Goal: Task Accomplishment & Management: Manage account settings

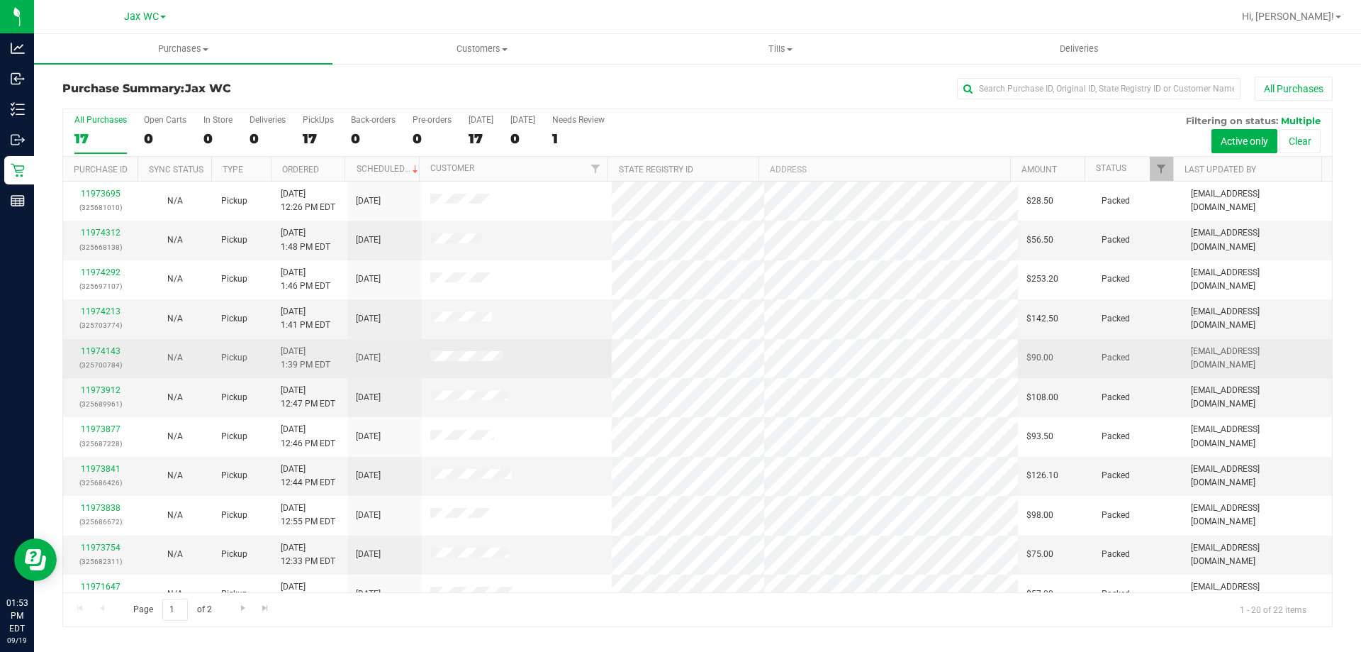
scroll to position [374, 0]
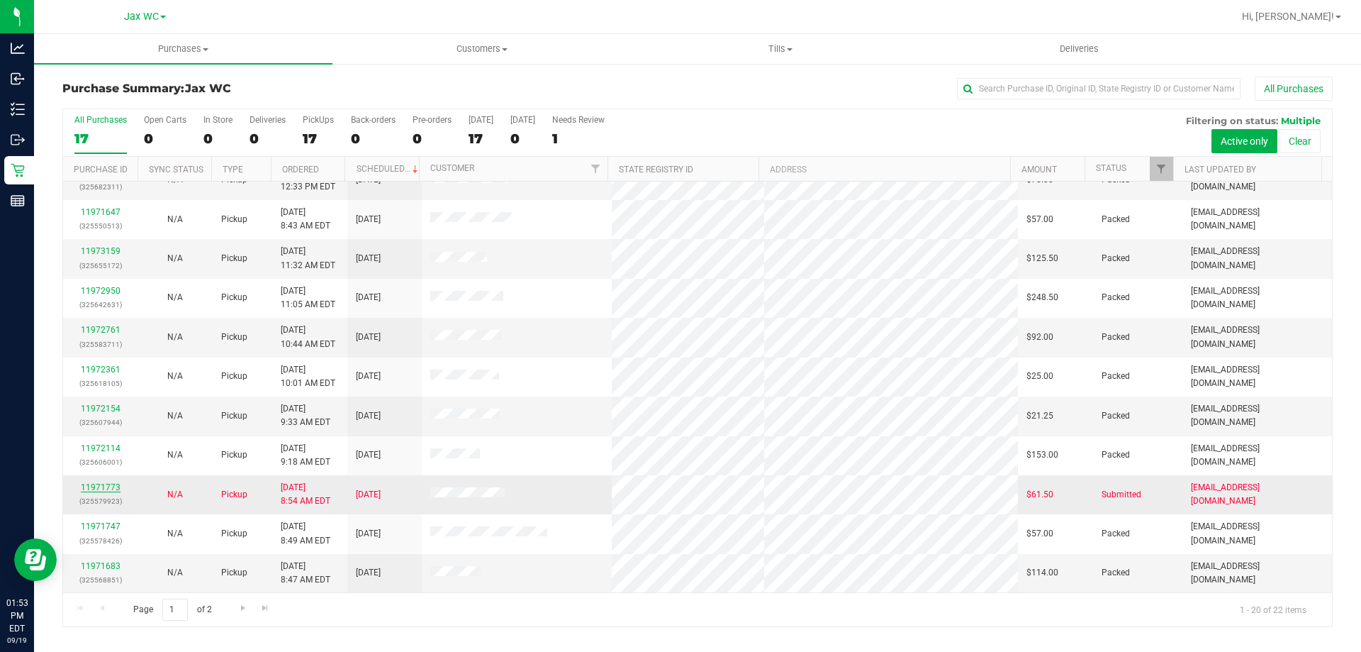
click at [90, 487] on link "11971773" at bounding box center [101, 487] width 40 height 10
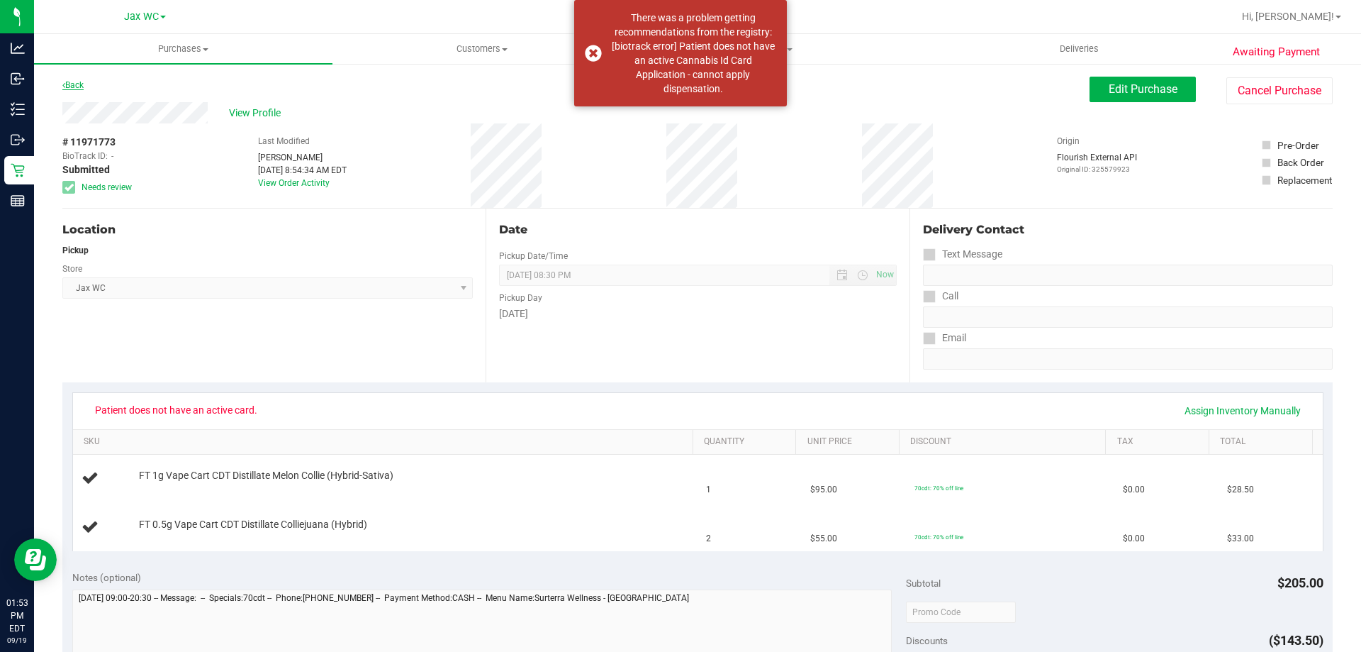
click at [76, 84] on link "Back" at bounding box center [72, 85] width 21 height 10
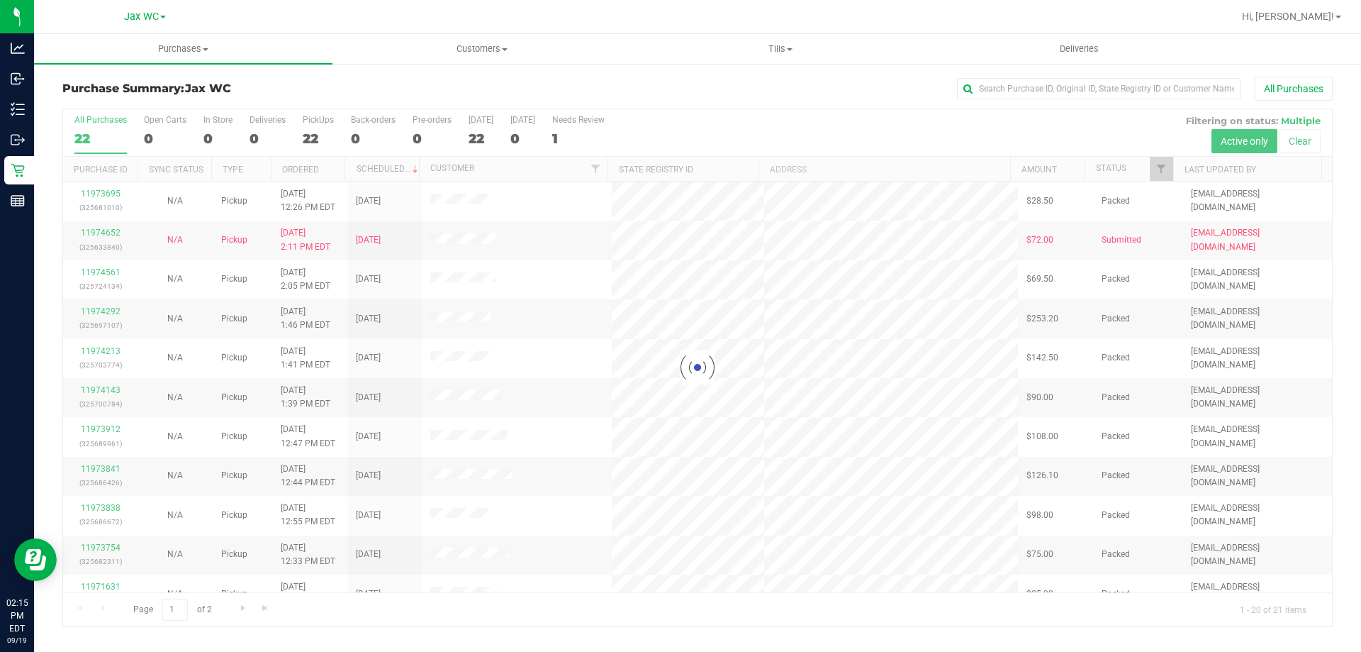
click at [213, 132] on div at bounding box center [697, 367] width 1269 height 517
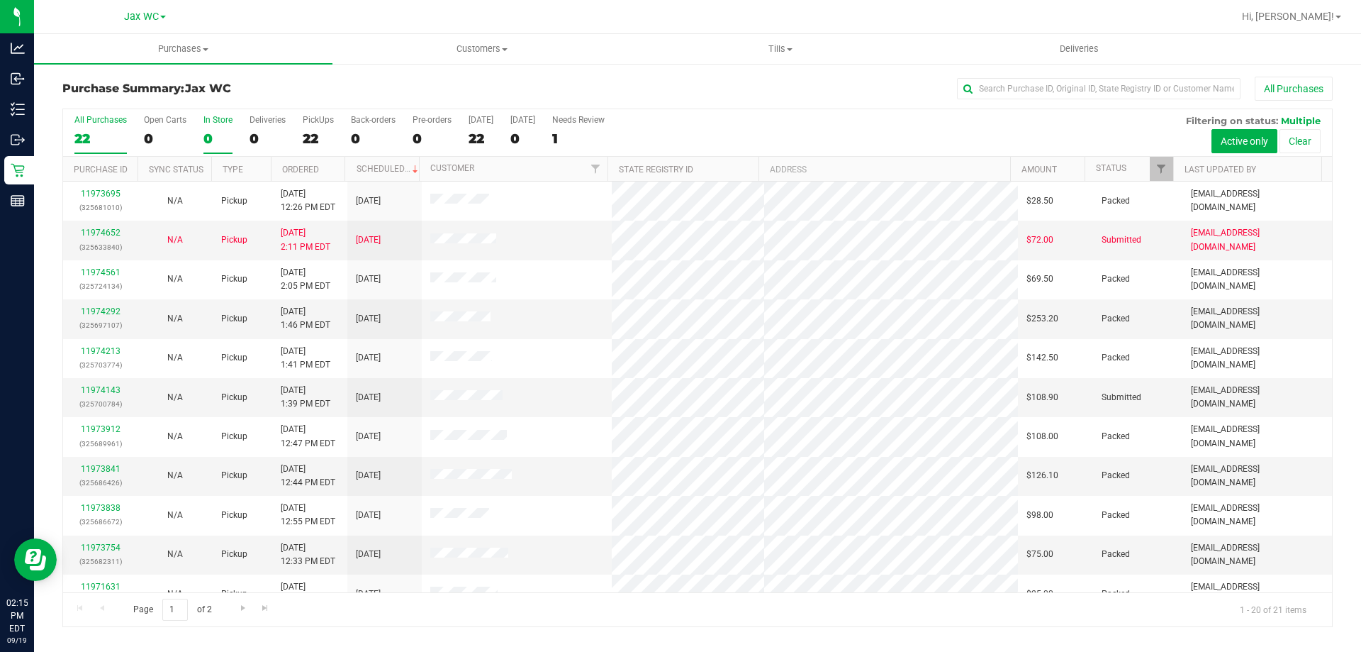
click at [208, 131] on div "0" at bounding box center [217, 138] width 29 height 16
click at [0, 0] on input "In Store 0" at bounding box center [0, 0] width 0 height 0
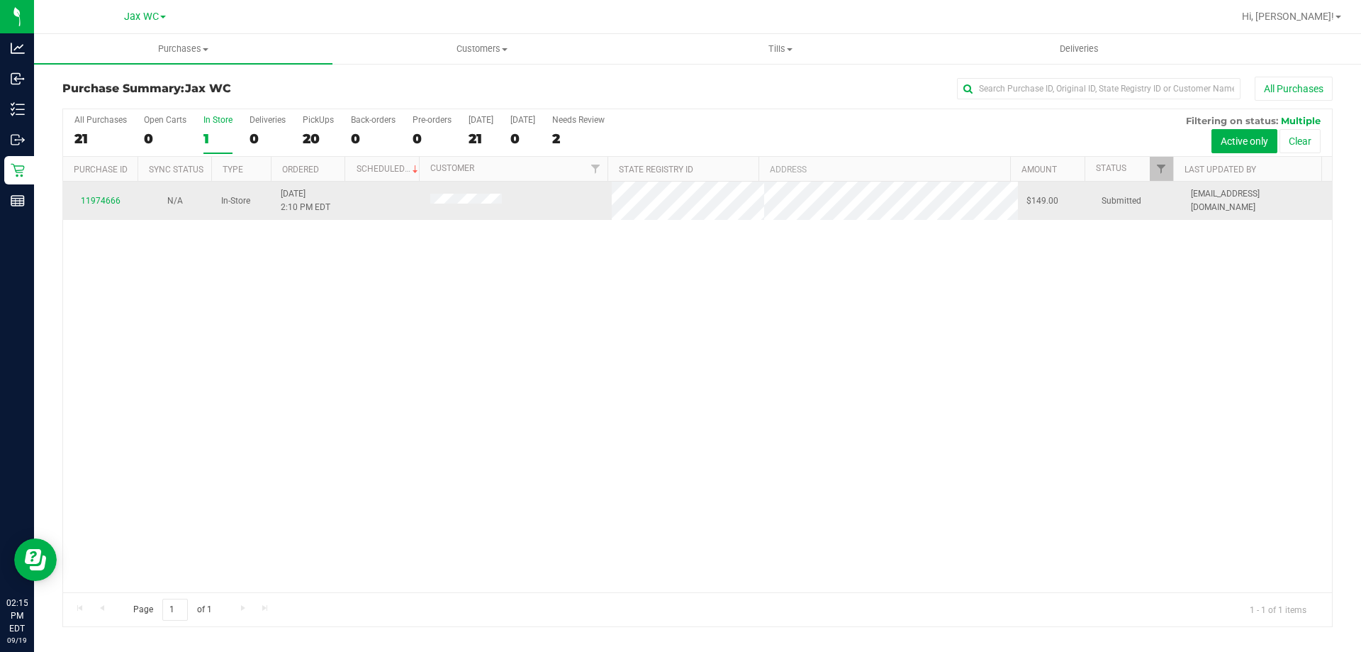
click at [103, 194] on div "11974666" at bounding box center [100, 200] width 57 height 13
click at [104, 196] on link "11974666" at bounding box center [101, 201] width 40 height 10
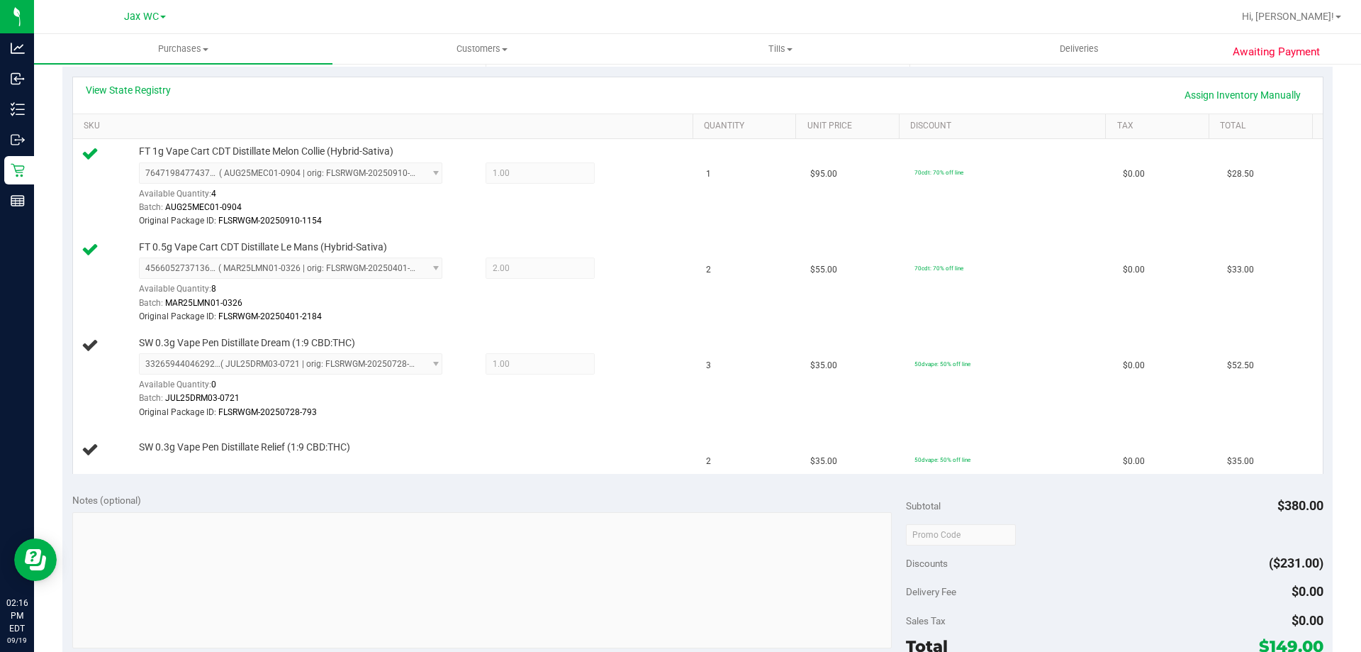
scroll to position [284, 0]
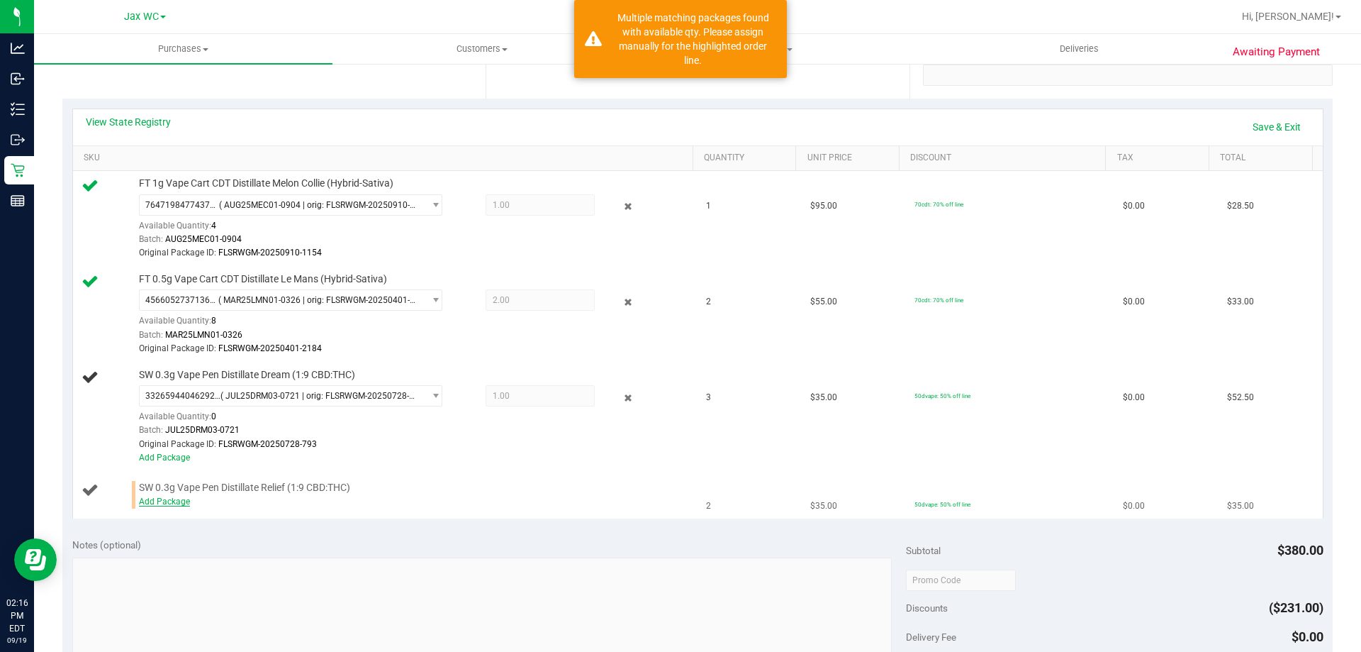
click at [180, 498] on link "Add Package" at bounding box center [164, 501] width 51 height 10
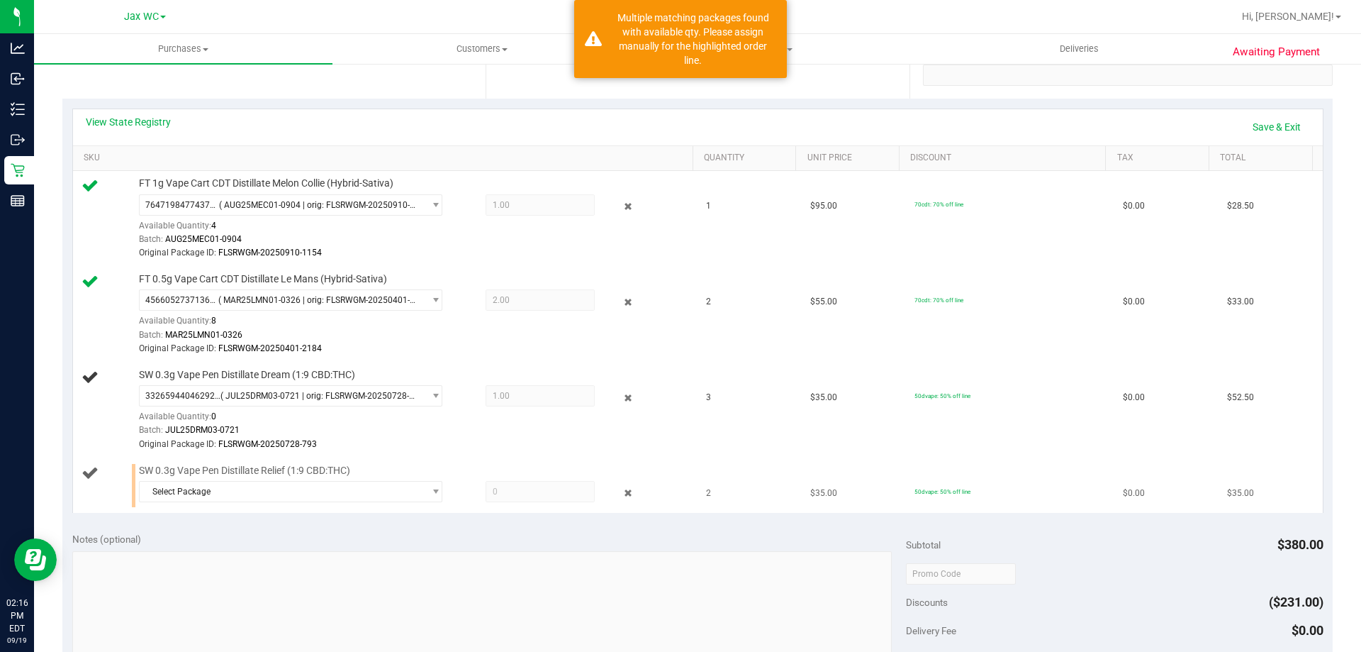
click at [217, 502] on div "Select Package 0498674720222062 8345715899302271" at bounding box center [412, 494] width 547 height 26
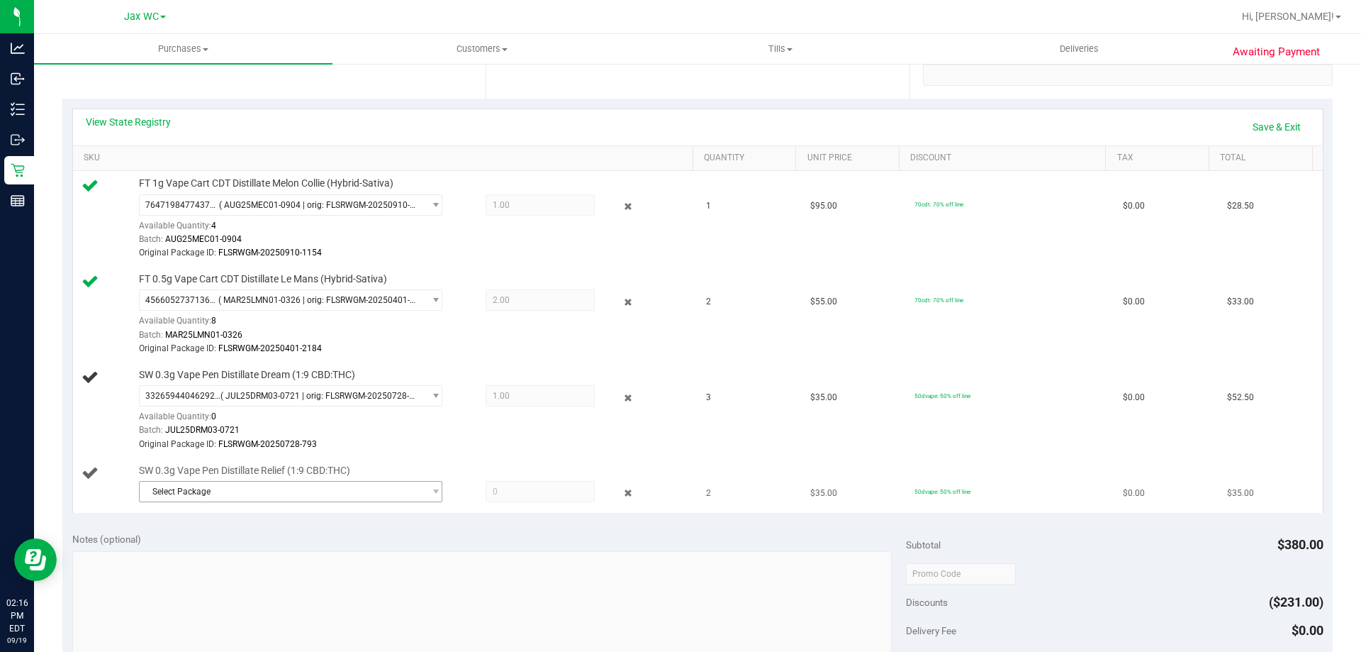
click at [218, 491] on span "Select Package" at bounding box center [282, 491] width 284 height 20
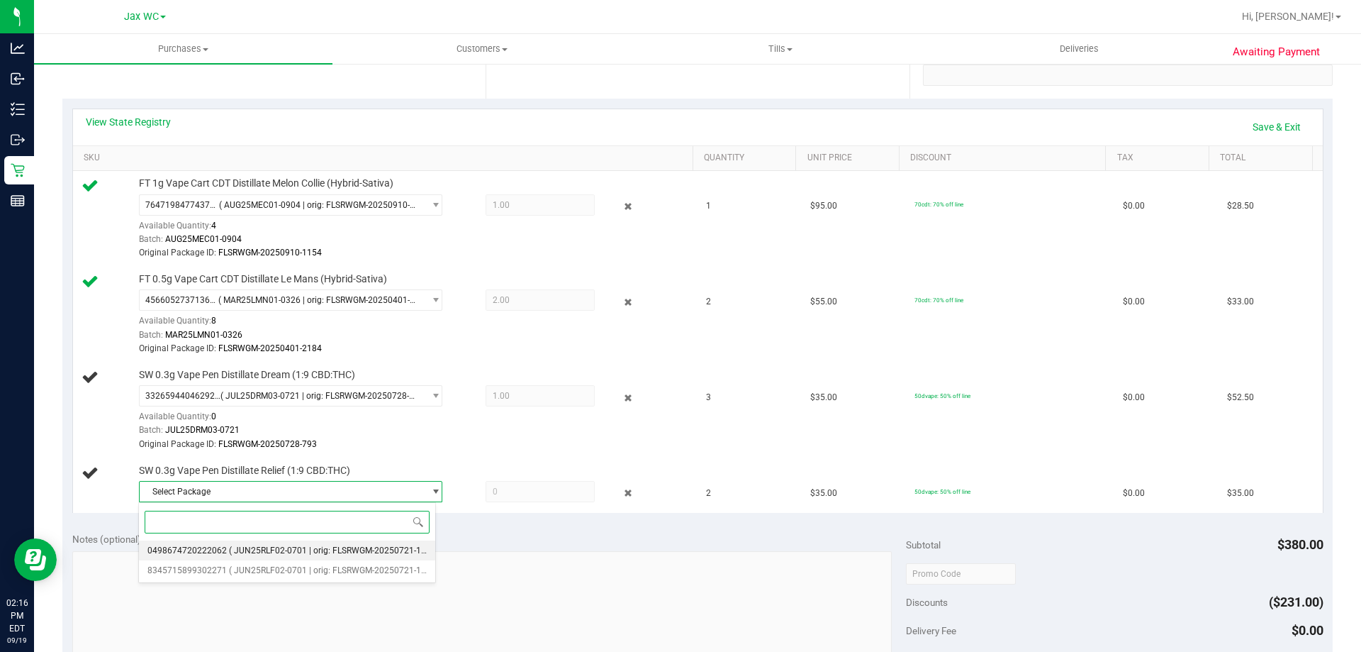
click at [259, 557] on li "0498674720222062 ( JUN25RLF02-0701 | orig: FLSRWGM-20250721-1593 )" at bounding box center [287, 550] width 296 height 20
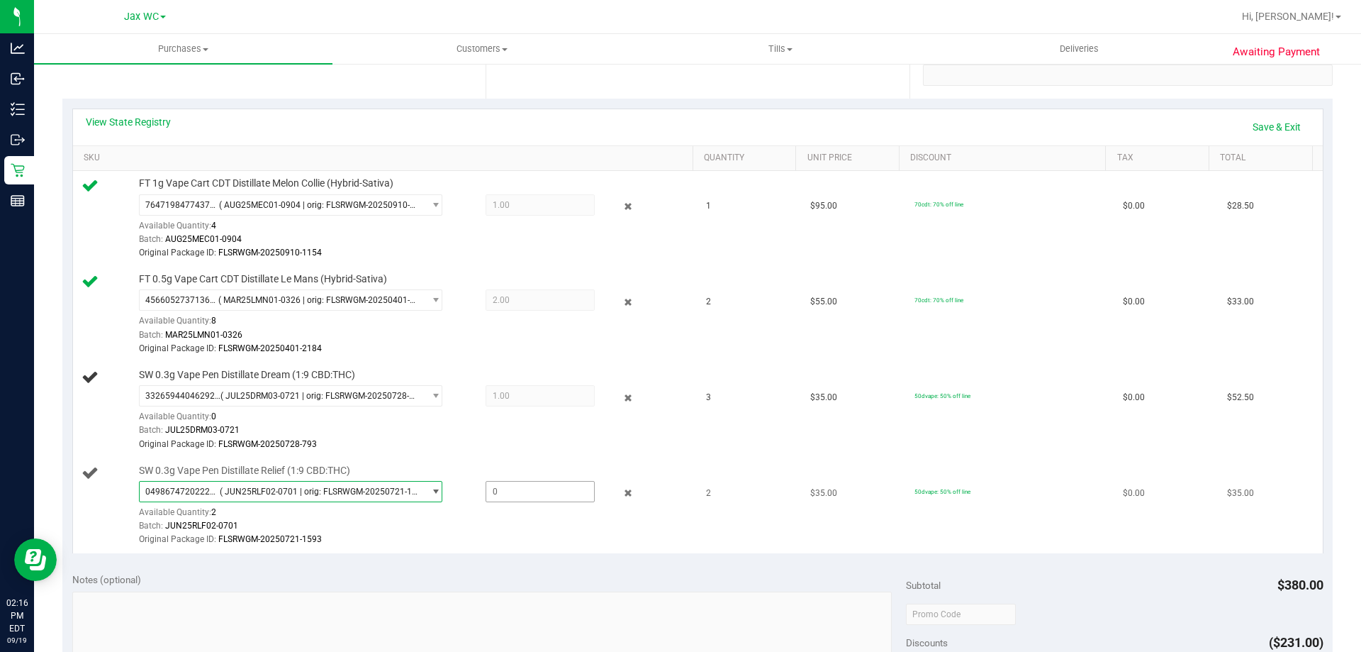
click at [509, 487] on span at bounding box center [540, 491] width 109 height 21
type input "2"
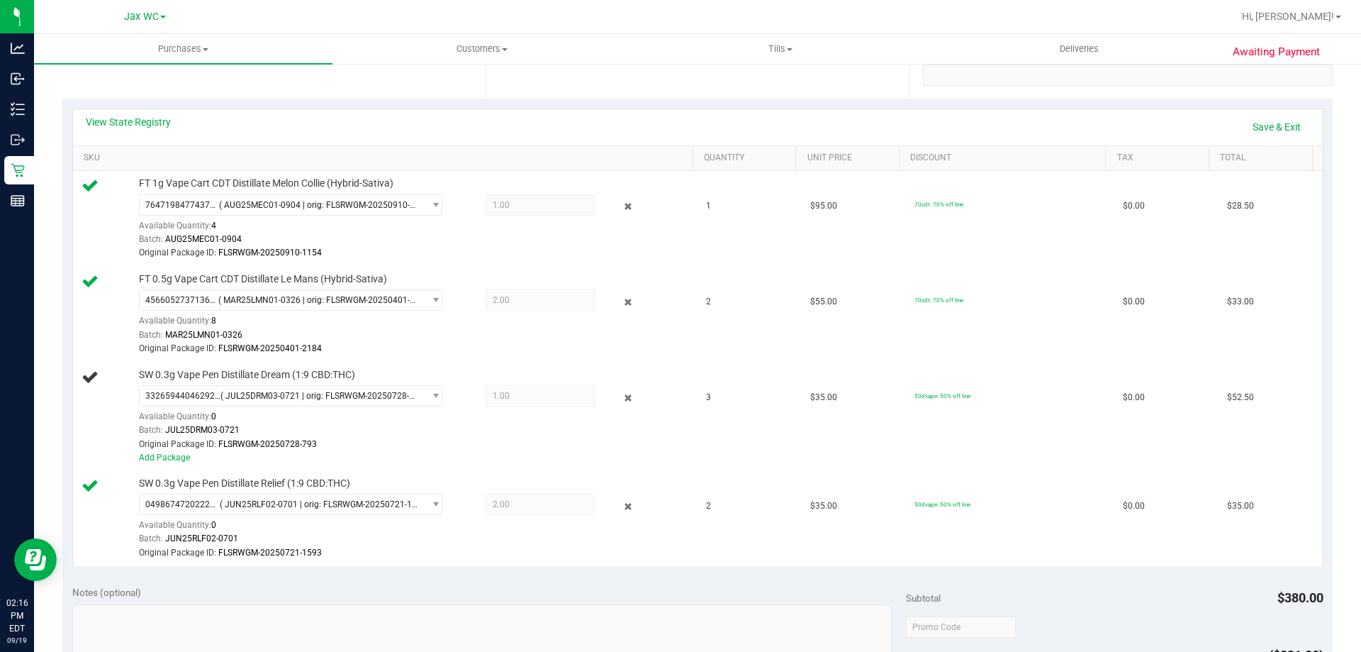
click at [1275, 108] on div "View State Registry Save & Exit SKU Quantity Unit Price Discount Tax Total FT 1…" at bounding box center [697, 336] width 1251 height 457
click at [1275, 123] on link "Save & Exit" at bounding box center [1276, 127] width 67 height 24
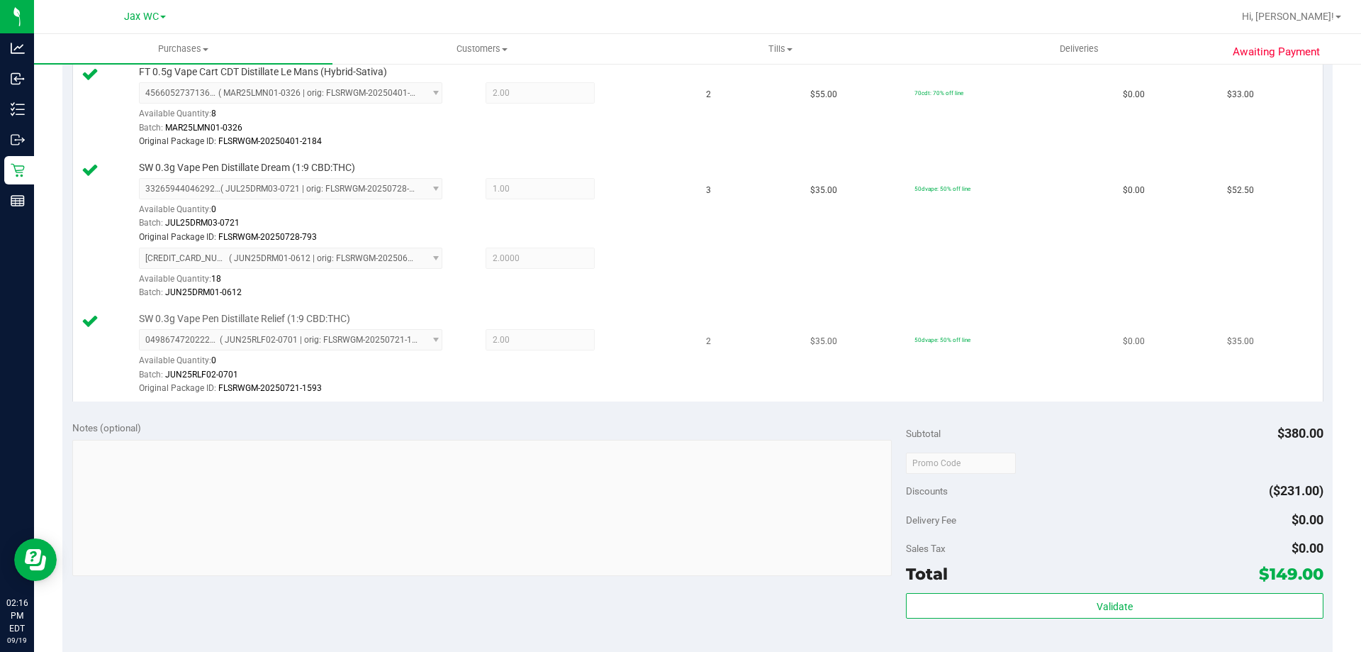
scroll to position [567, 0]
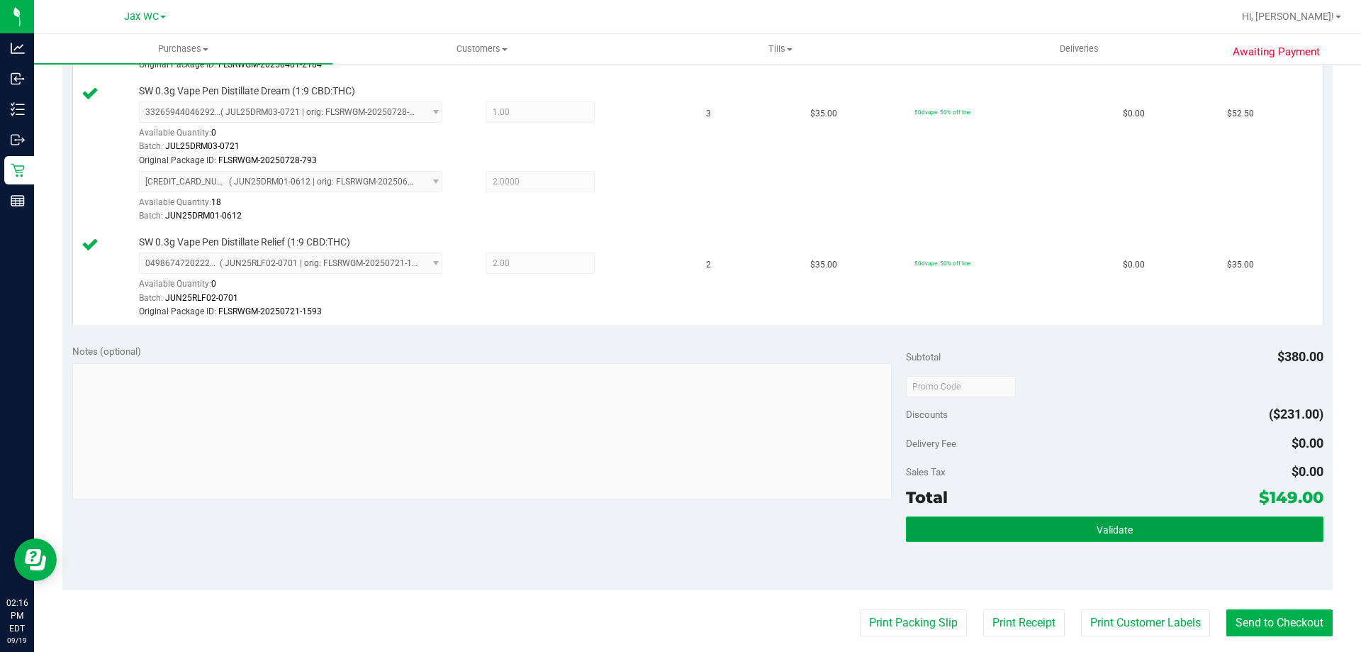
click at [1134, 528] on button "Validate" at bounding box center [1114, 529] width 417 height 26
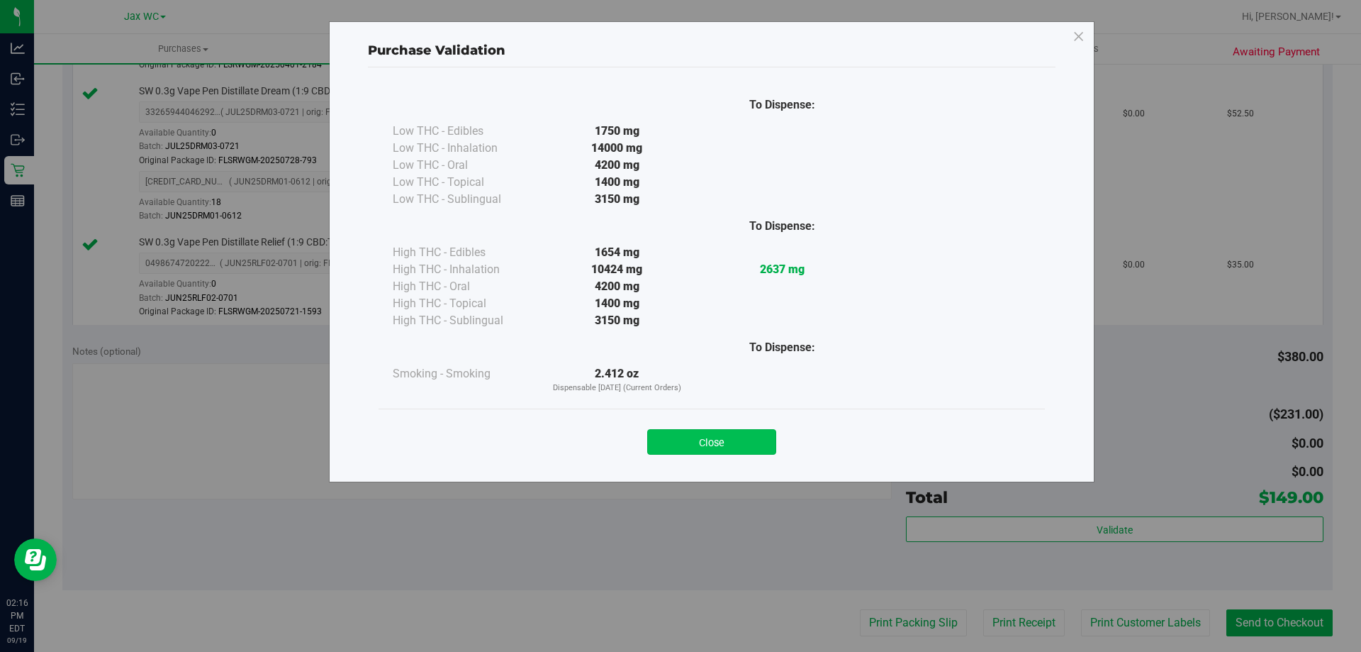
click at [717, 444] on button "Close" at bounding box center [711, 442] width 129 height 26
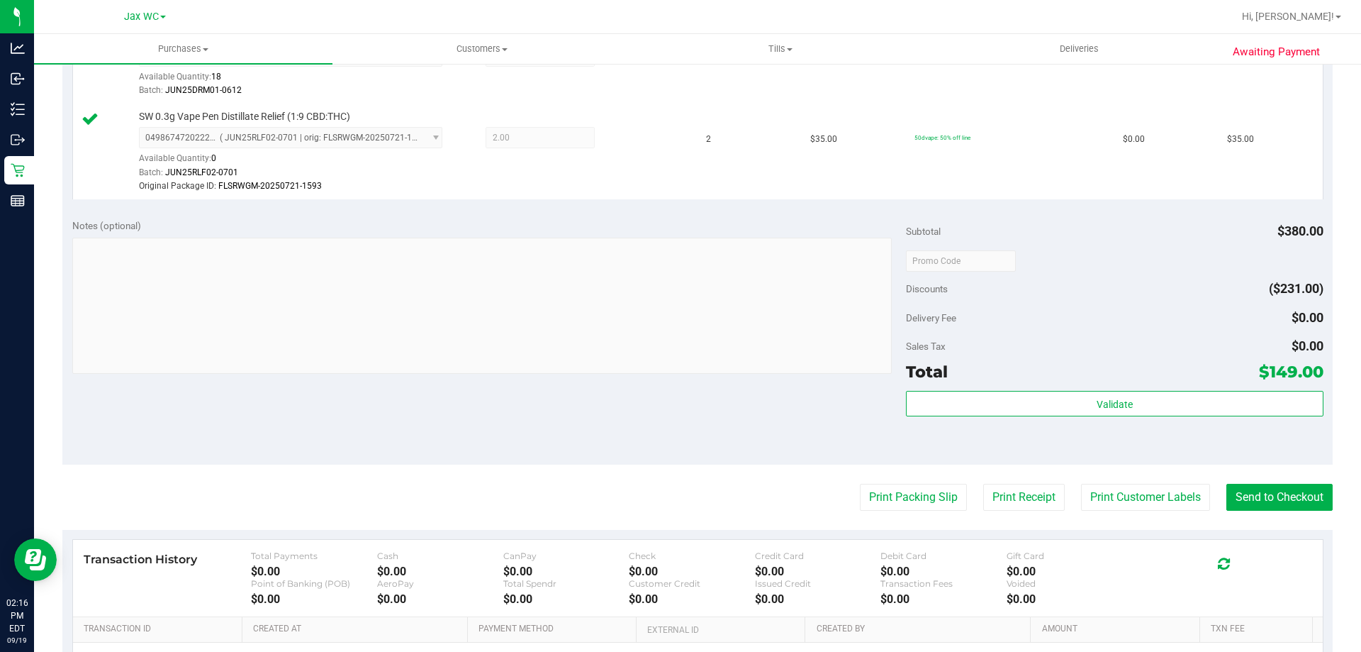
scroll to position [709, 0]
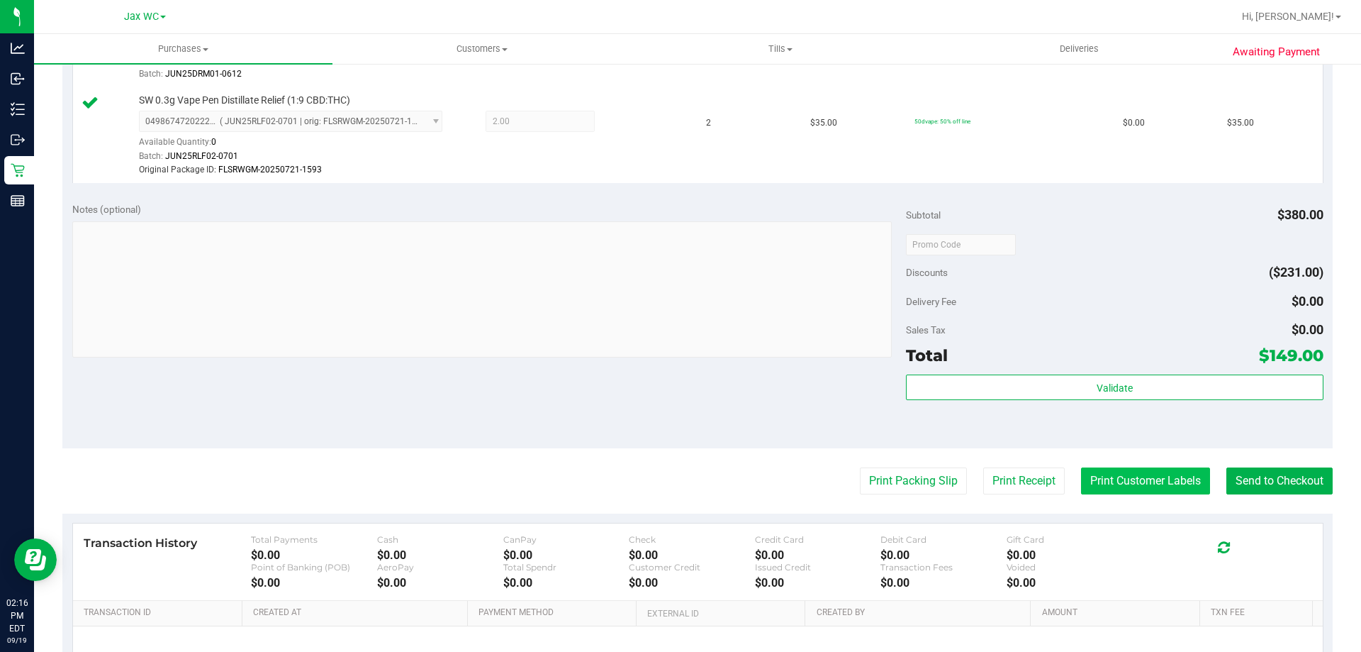
click at [1114, 484] on button "Print Customer Labels" at bounding box center [1145, 480] width 129 height 27
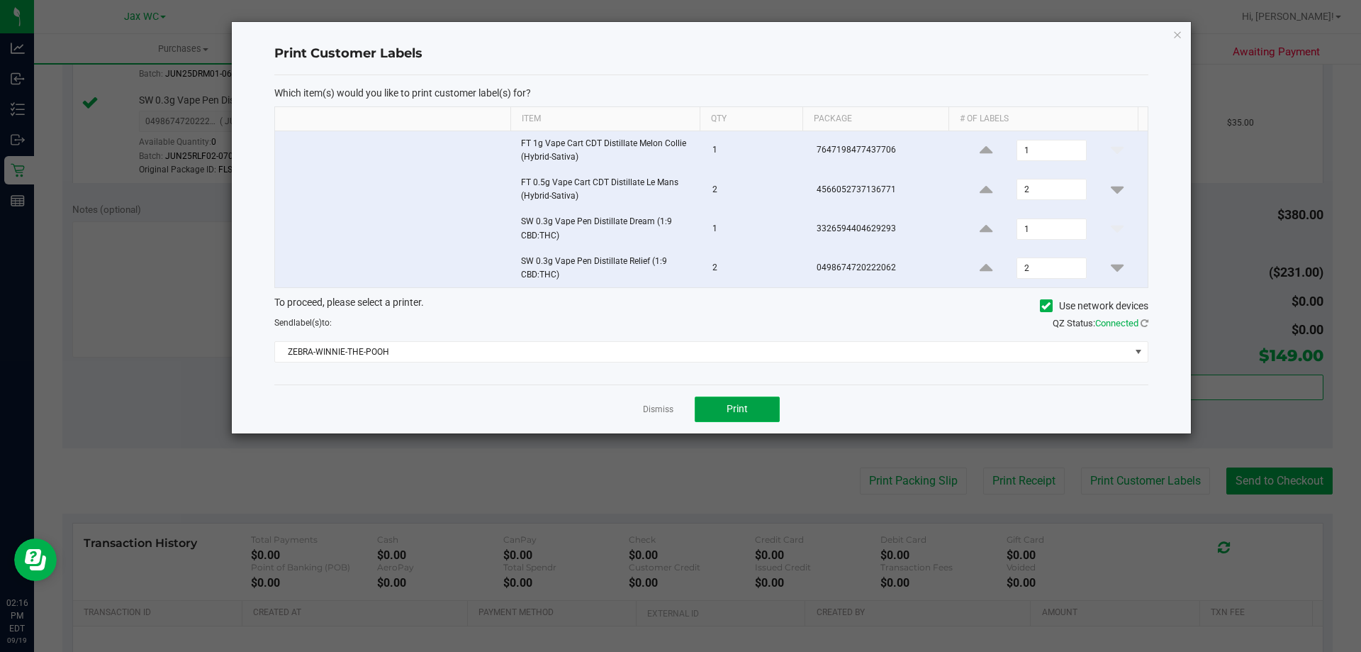
click at [751, 403] on button "Print" at bounding box center [737, 409] width 85 height 26
click at [1045, 233] on input "1" at bounding box center [1051, 229] width 68 height 20
type input "3"
click at [980, 141] on button at bounding box center [986, 150] width 13 height 18
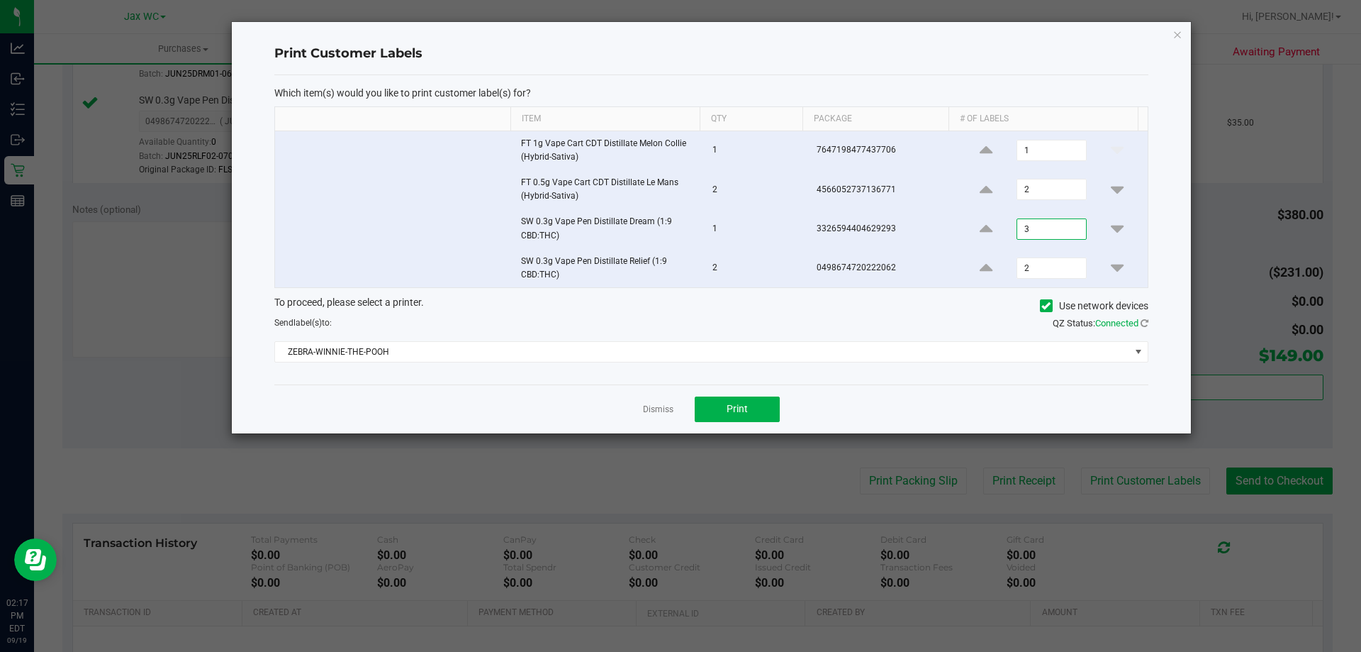
type input "2"
click at [728, 399] on button "Print" at bounding box center [737, 409] width 85 height 26
click at [657, 410] on link "Dismiss" at bounding box center [658, 409] width 30 height 12
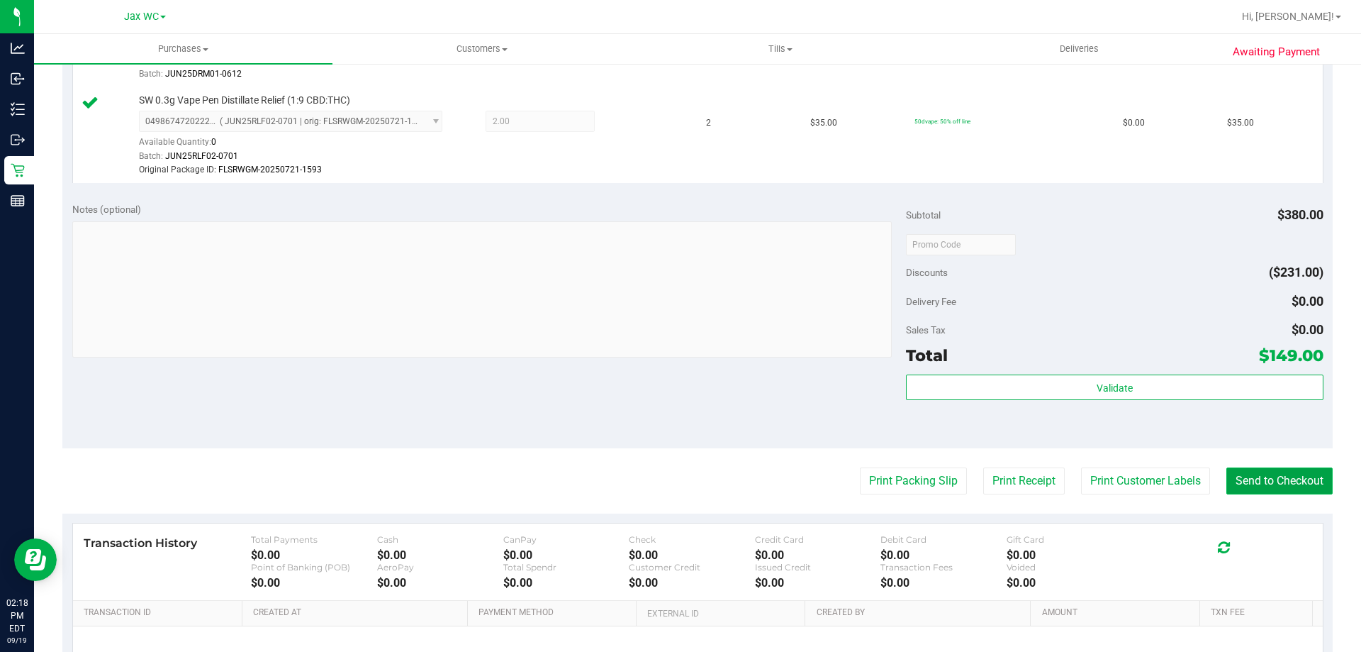
click at [1266, 482] on button "Send to Checkout" at bounding box center [1279, 480] width 106 height 27
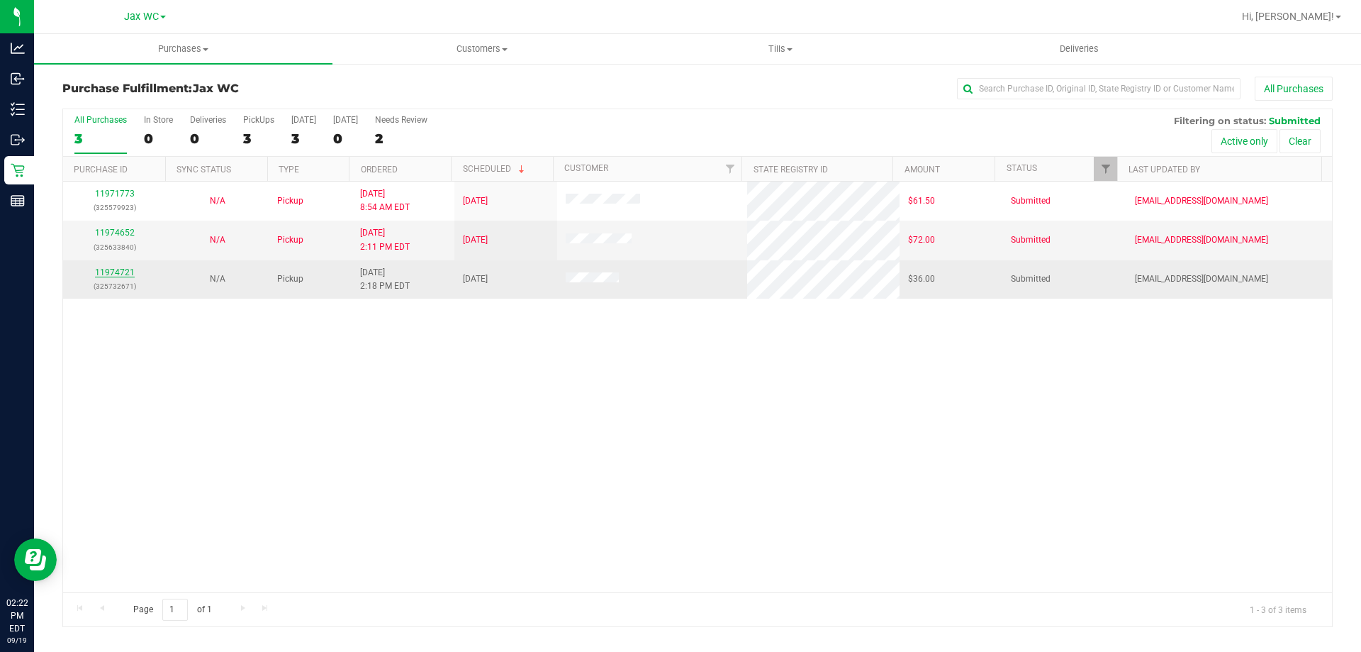
click at [104, 273] on link "11974721" at bounding box center [115, 272] width 40 height 10
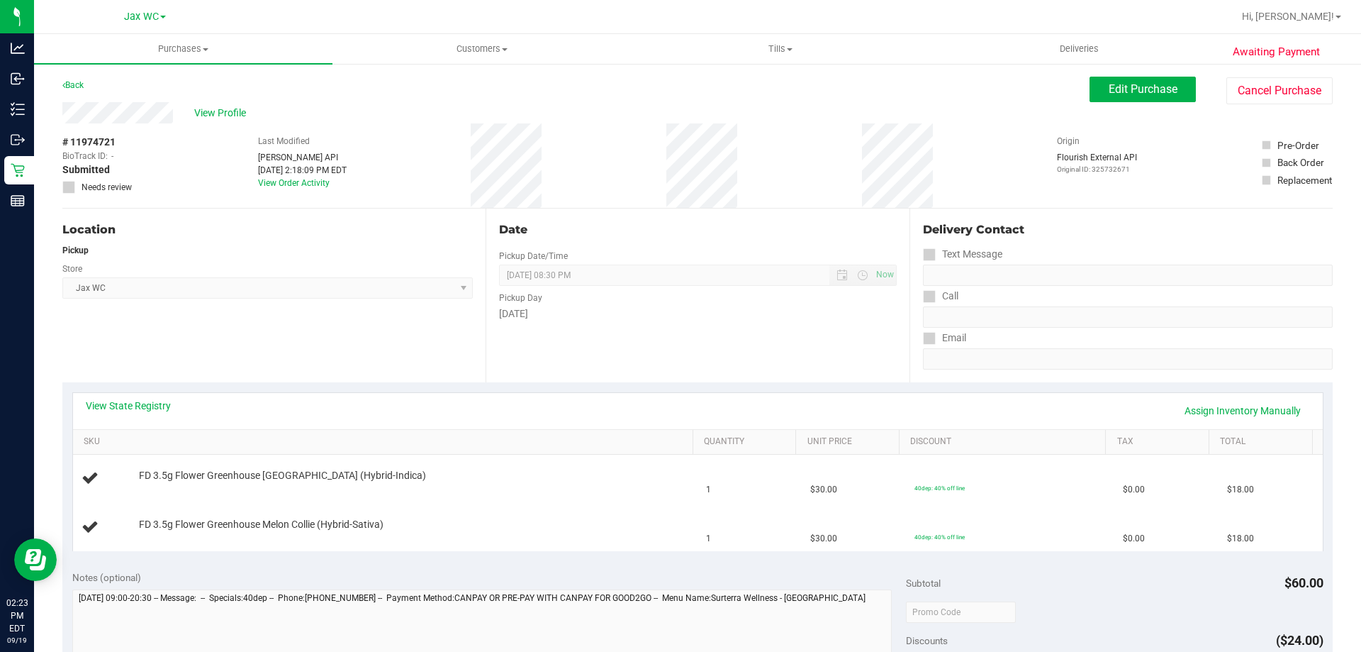
scroll to position [142, 0]
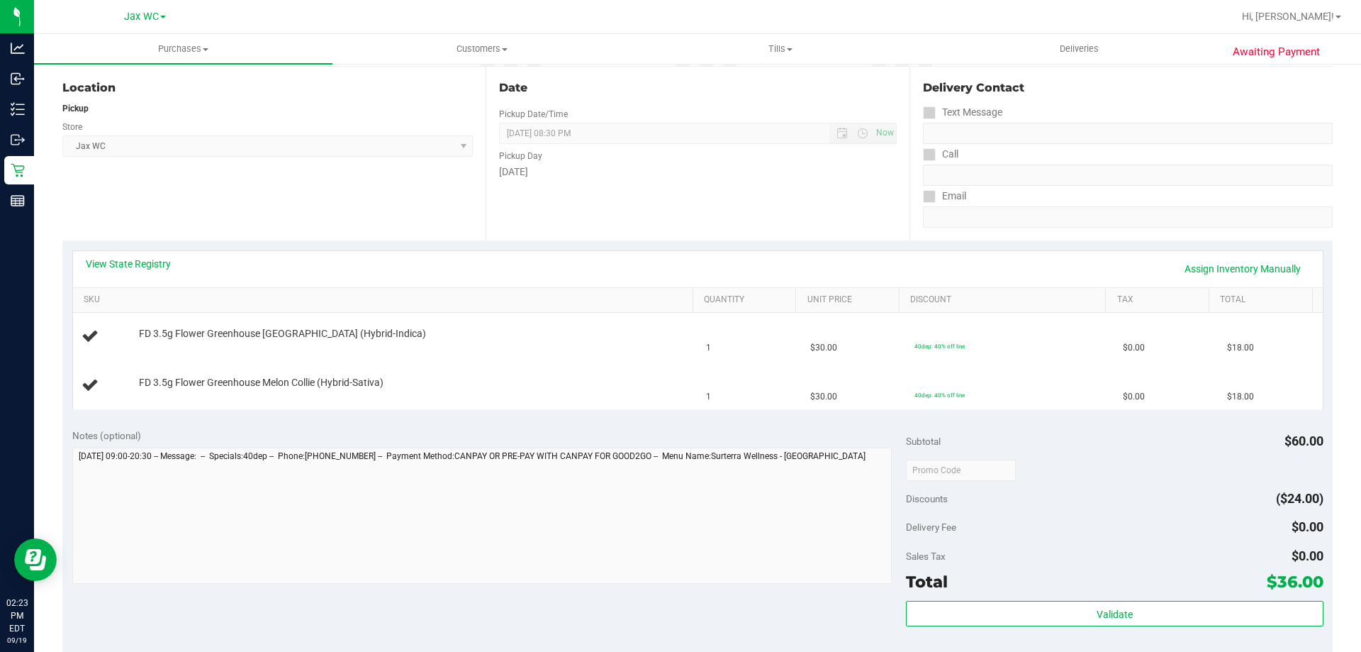
click at [128, 252] on div "View State Registry Assign Inventory Manually" at bounding box center [698, 269] width 1250 height 36
click at [137, 267] on link "View State Registry" at bounding box center [128, 264] width 85 height 14
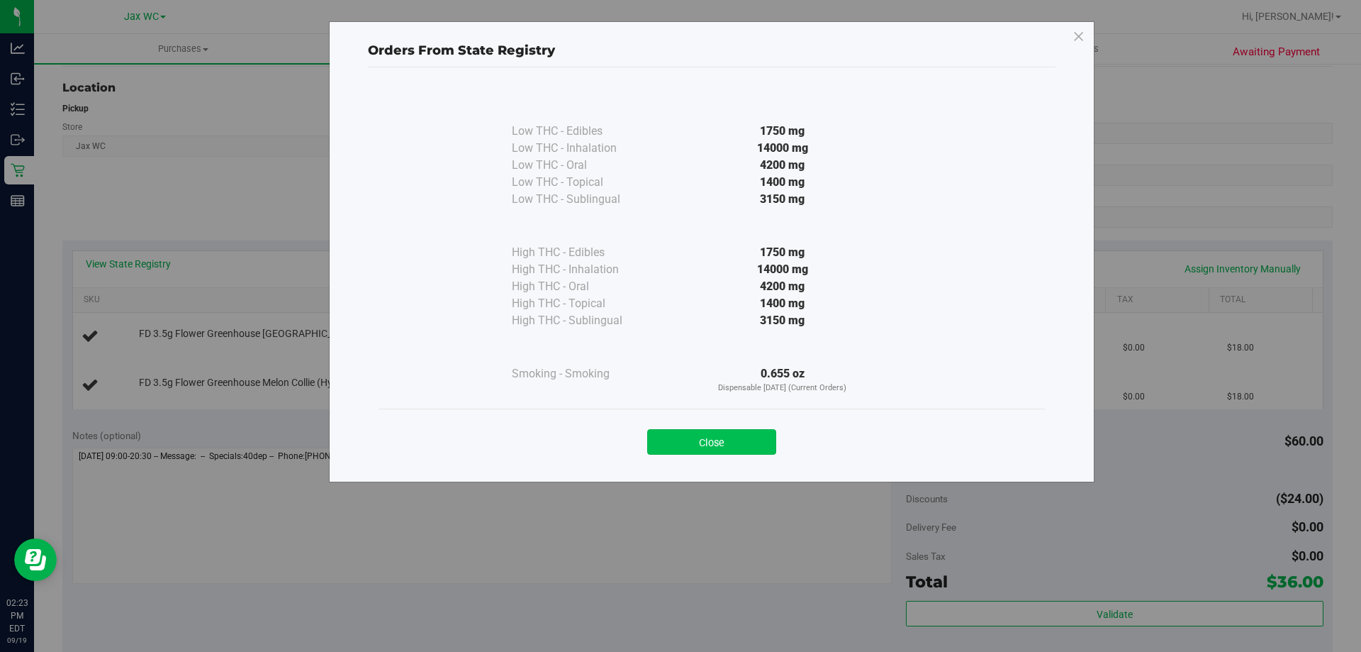
click at [721, 447] on button "Close" at bounding box center [711, 442] width 129 height 26
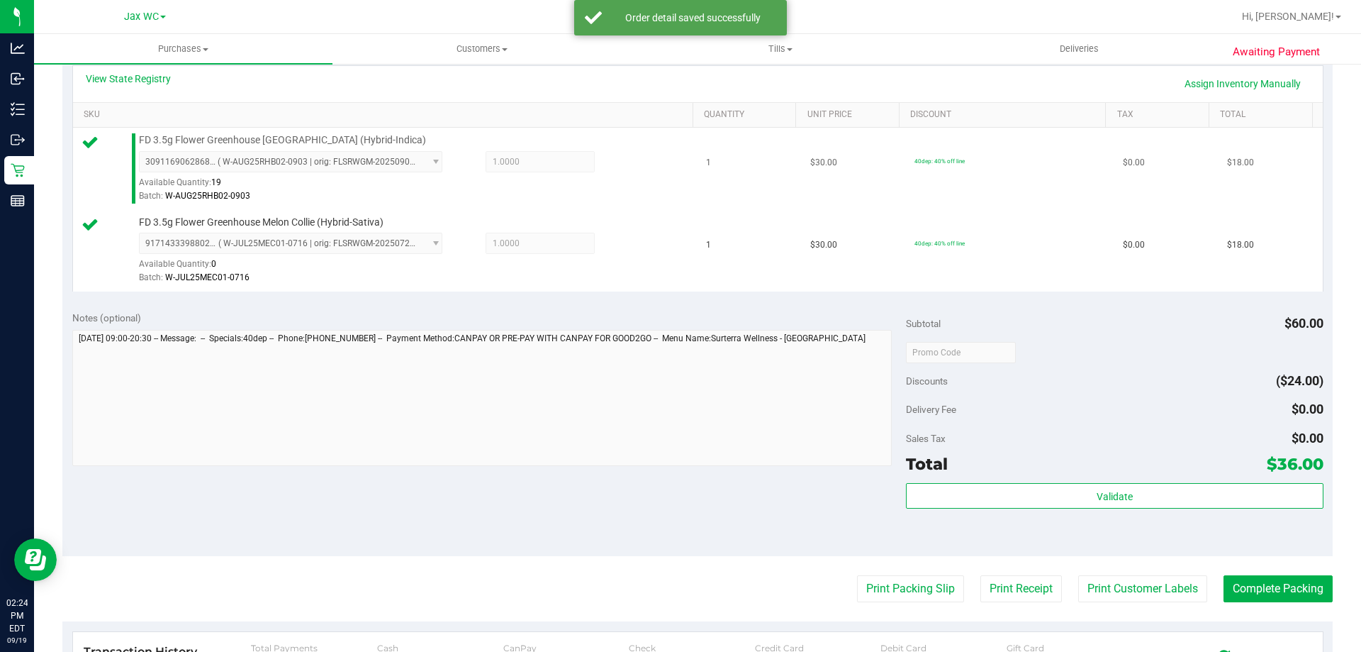
scroll to position [590, 0]
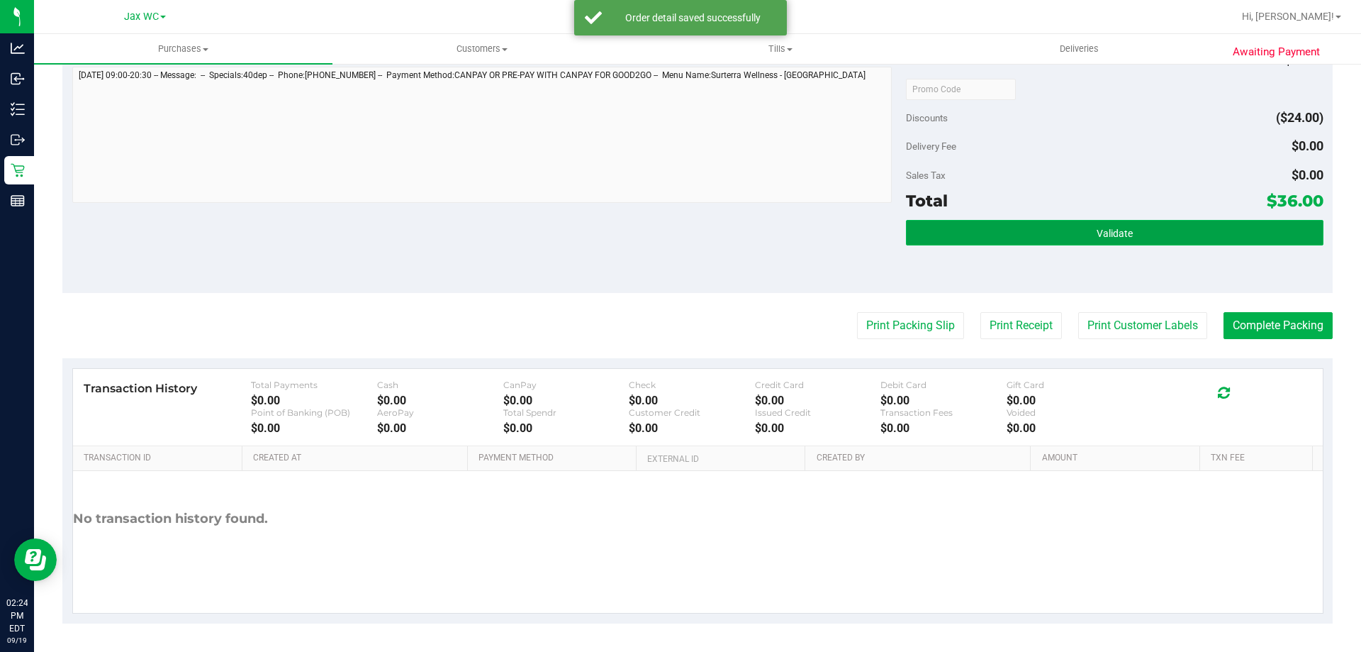
click at [1006, 221] on button "Validate" at bounding box center [1114, 233] width 417 height 26
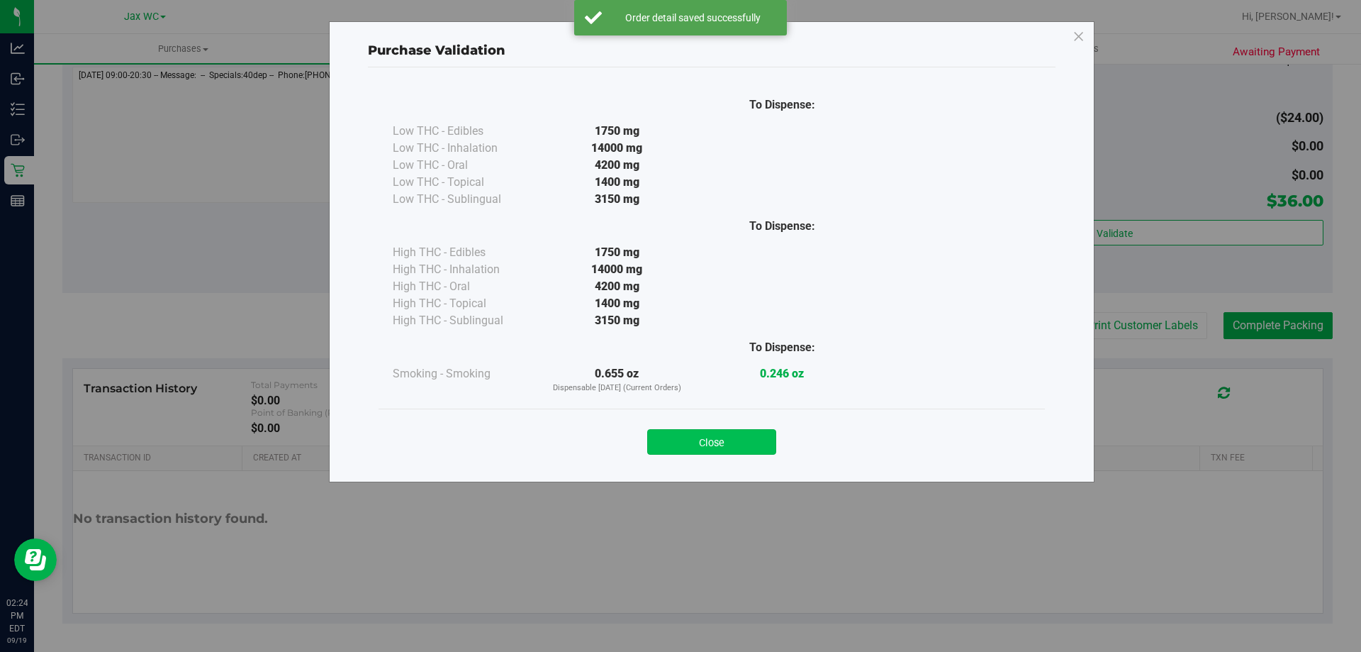
click at [699, 439] on button "Close" at bounding box center [711, 442] width 129 height 26
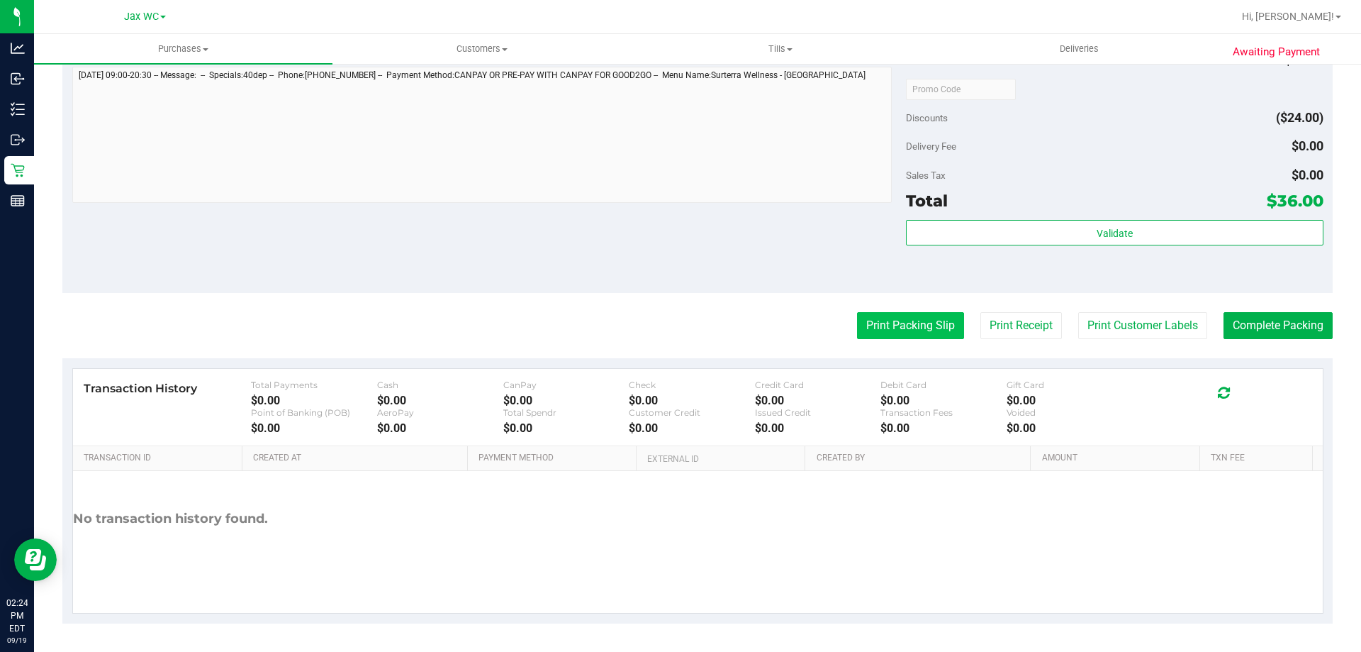
click at [861, 323] on button "Print Packing Slip" at bounding box center [910, 325] width 107 height 27
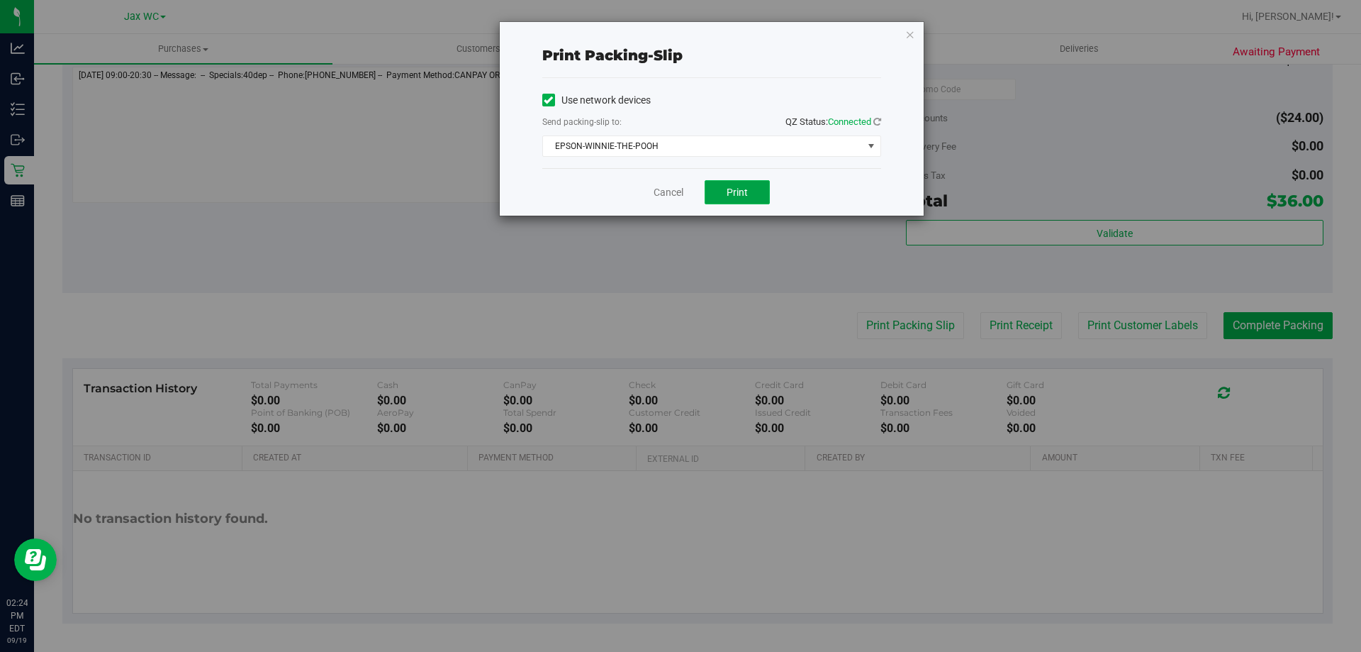
click at [728, 184] on button "Print" at bounding box center [737, 192] width 65 height 24
click at [664, 196] on link "Cancel" at bounding box center [669, 192] width 30 height 15
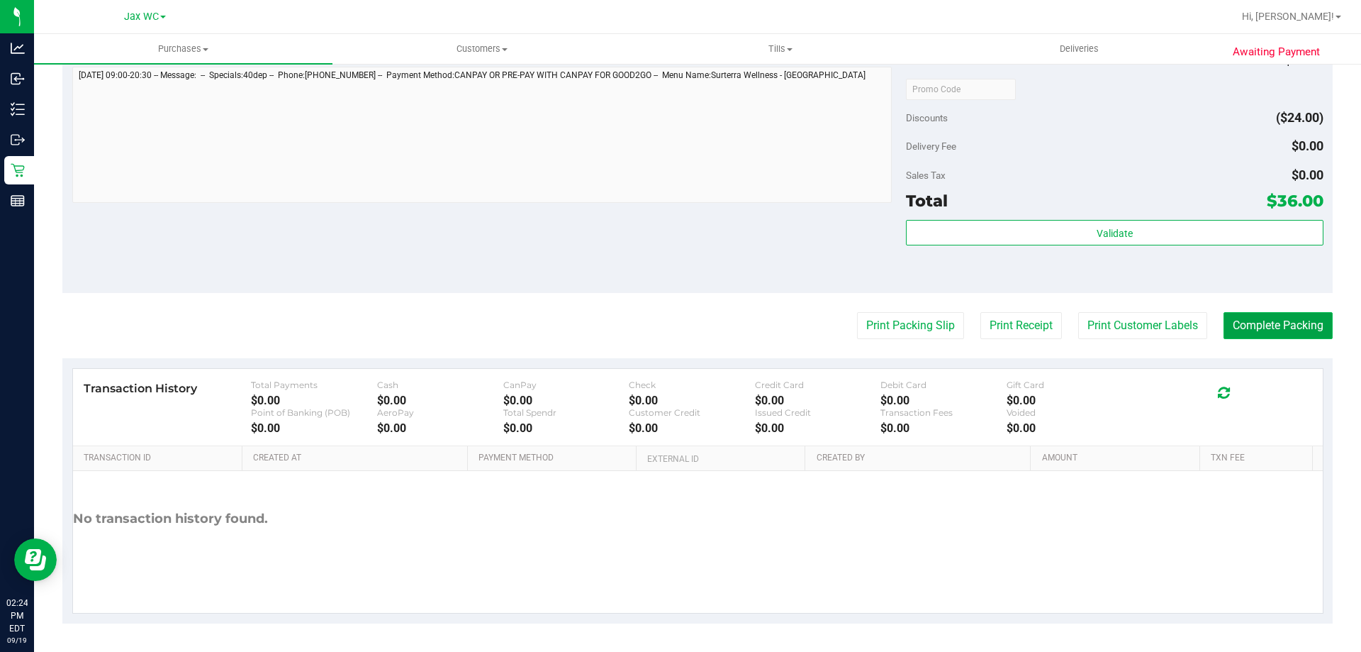
click at [1257, 328] on button "Complete Packing" at bounding box center [1278, 325] width 109 height 27
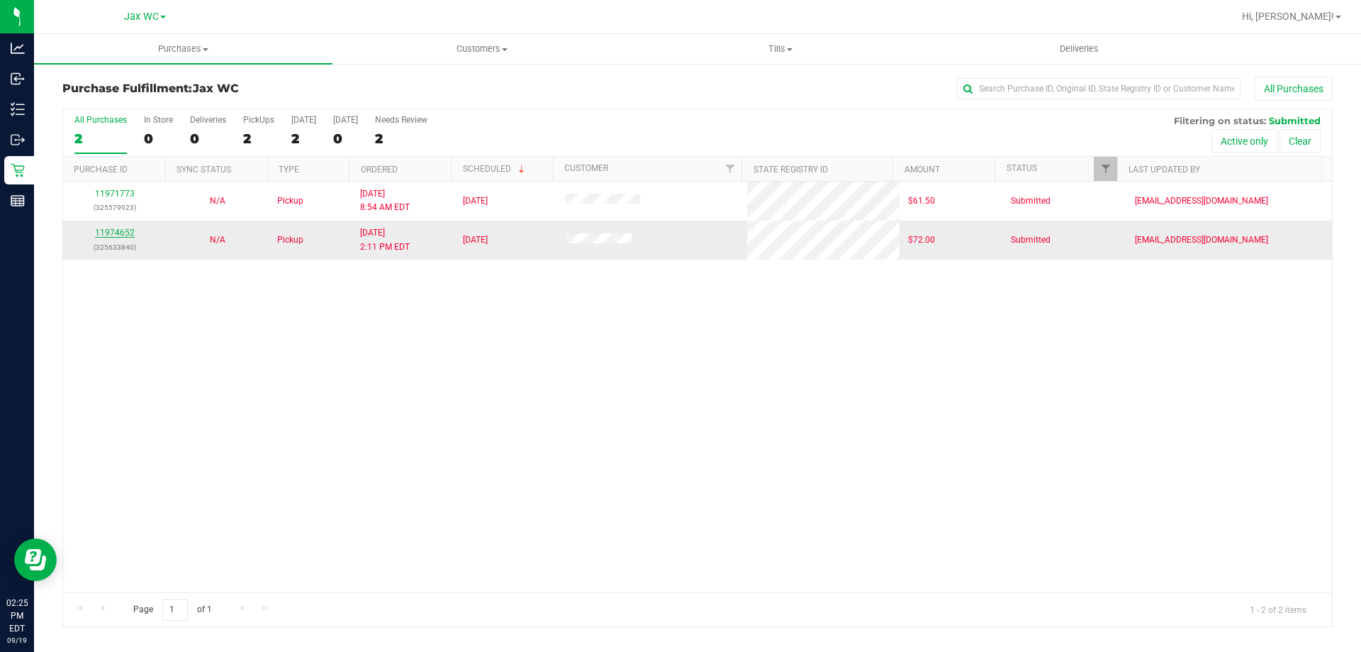
click at [119, 233] on link "11974652" at bounding box center [115, 233] width 40 height 10
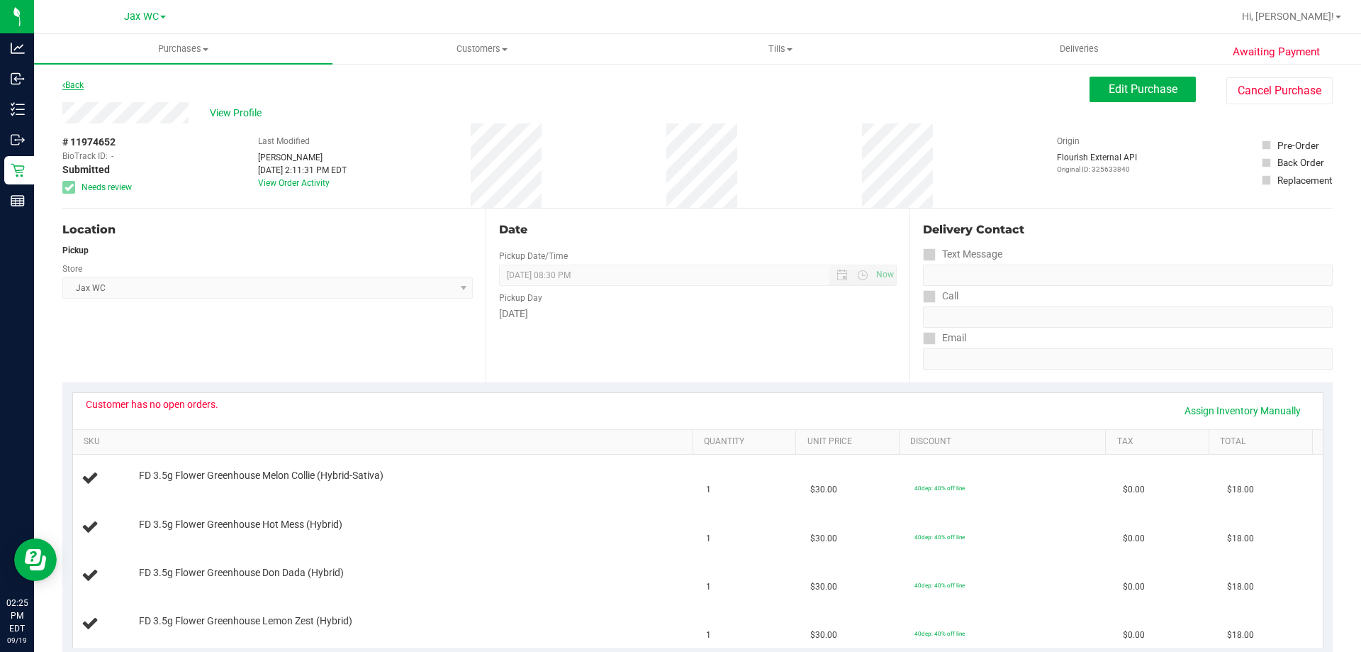
click at [79, 83] on link "Back" at bounding box center [72, 85] width 21 height 10
